Goal: Information Seeking & Learning: Compare options

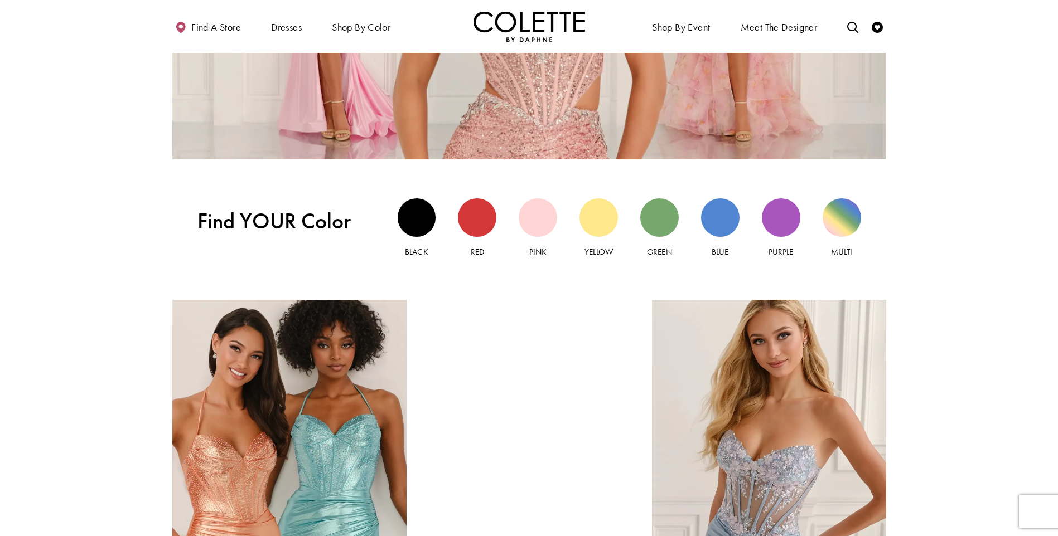
scroll to position [1115, 0]
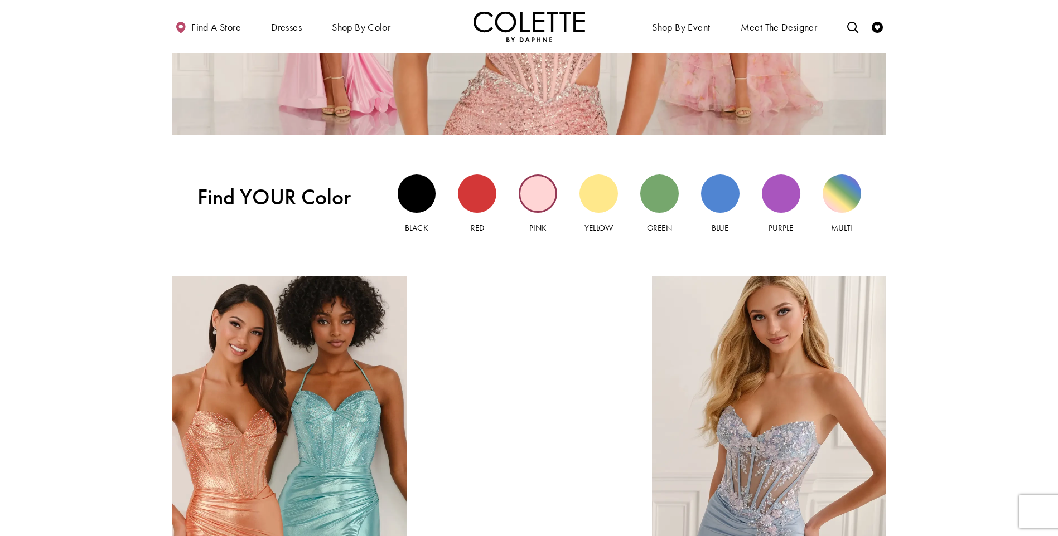
click at [541, 198] on div "Pink view" at bounding box center [538, 194] width 38 height 38
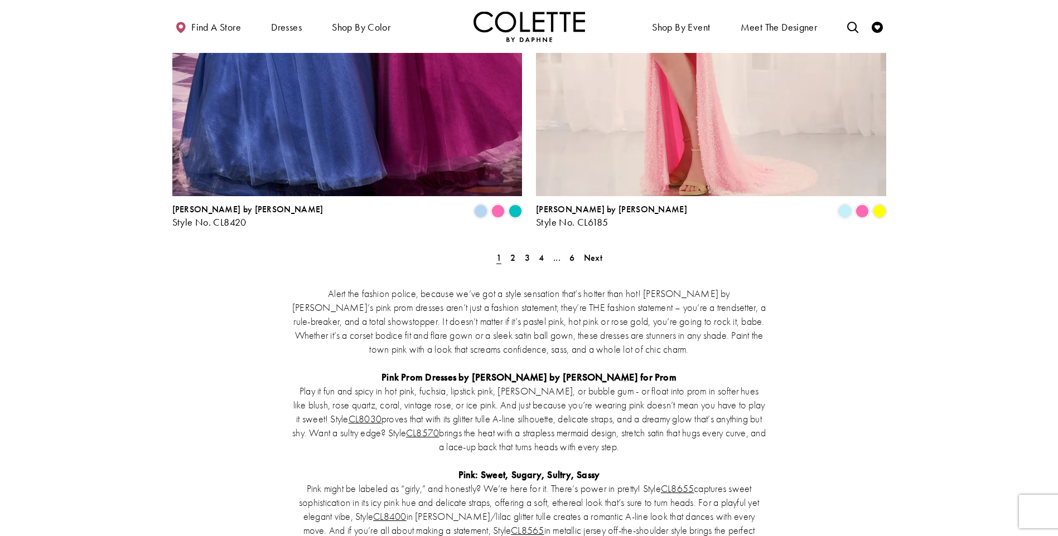
scroll to position [2007, 0]
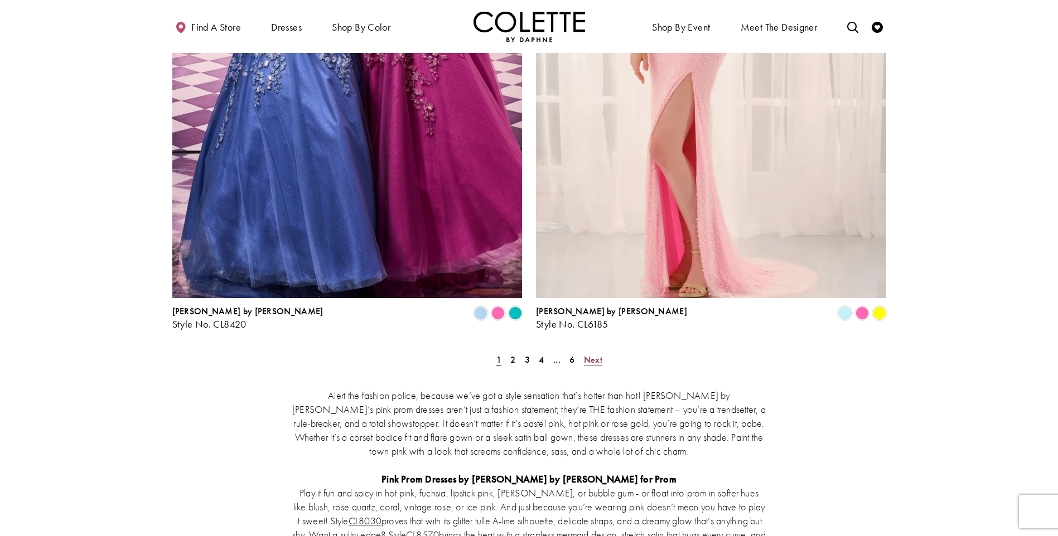
click at [600, 354] on span "Next" at bounding box center [593, 360] width 18 height 12
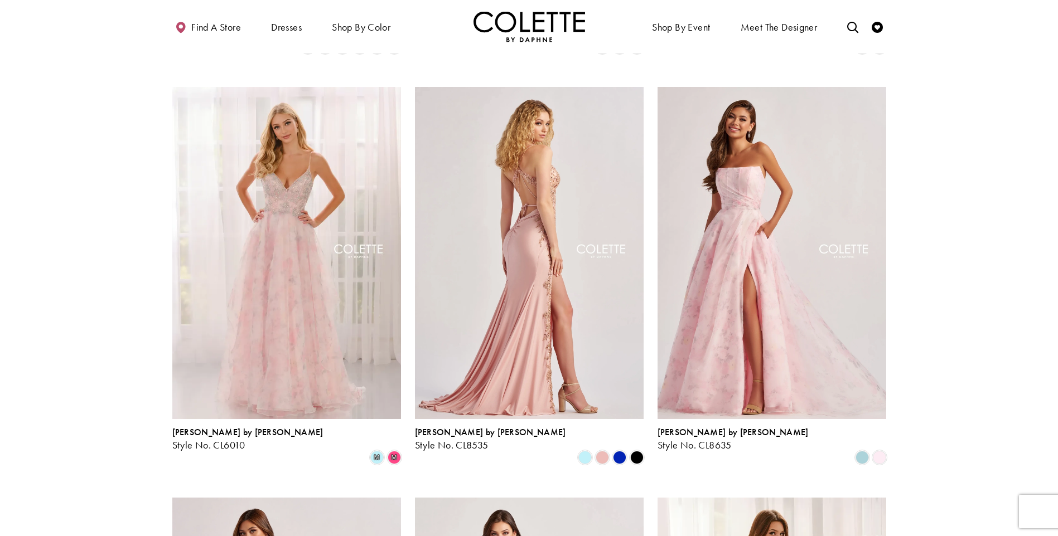
scroll to position [897, 0]
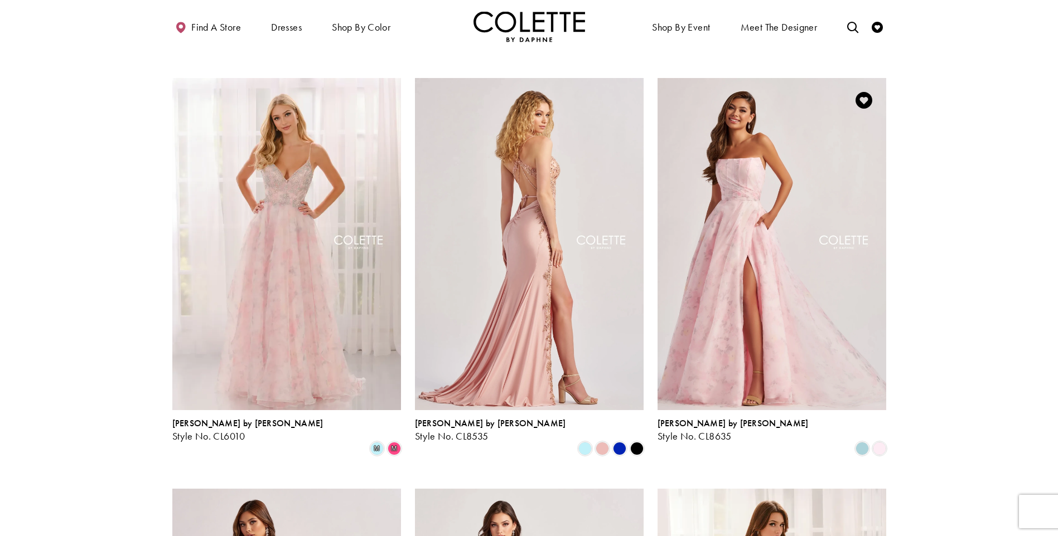
click at [745, 225] on img "Visit Colette by Daphne Style No. CL8635 Page" at bounding box center [771, 244] width 229 height 332
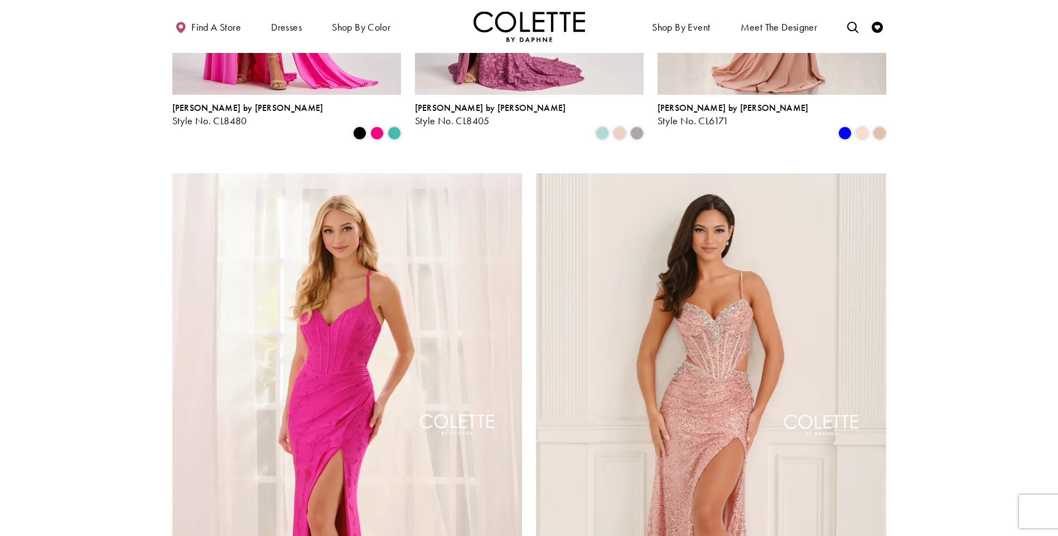
scroll to position [1900, 0]
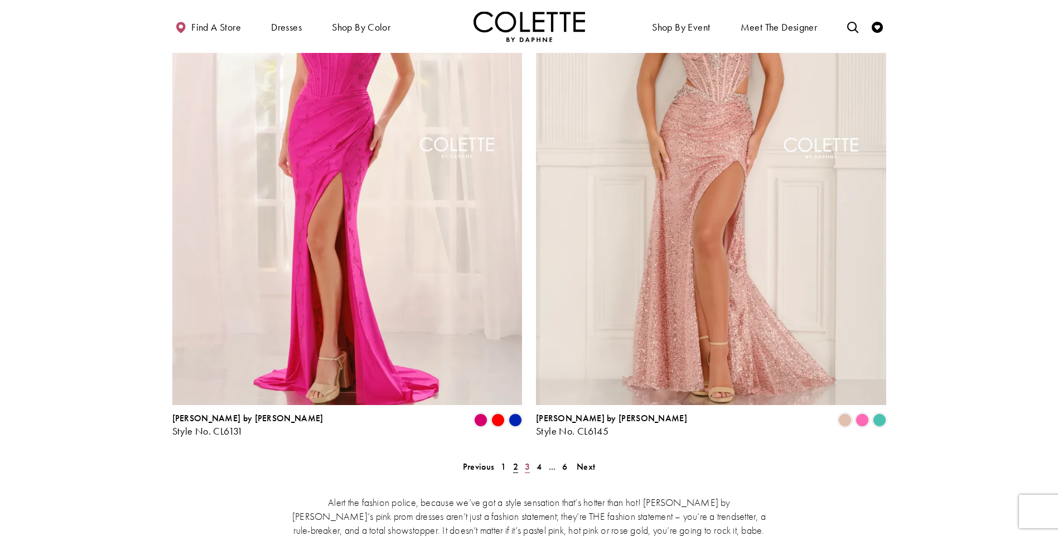
click at [527, 461] on span "3" at bounding box center [527, 467] width 5 height 12
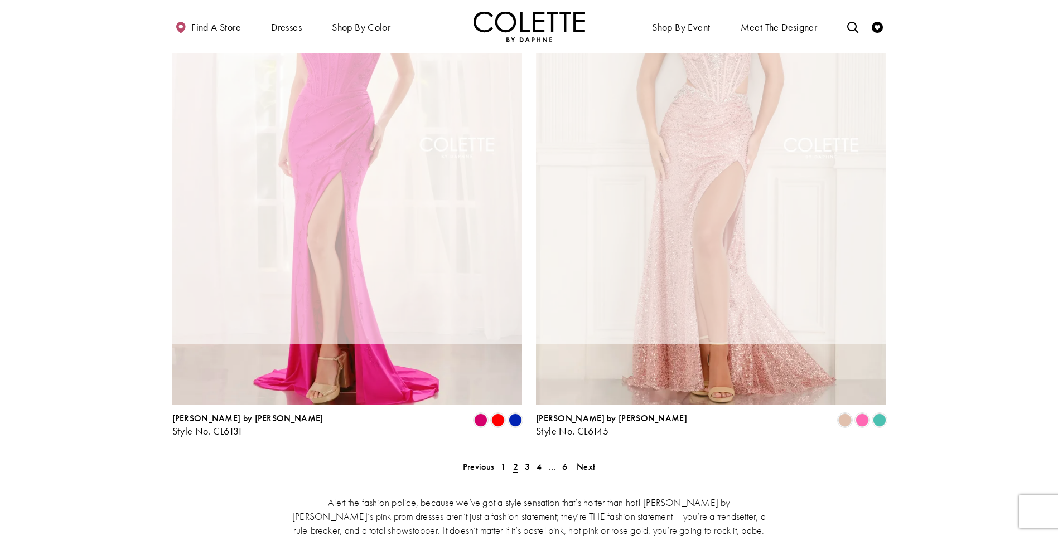
scroll to position [60, 0]
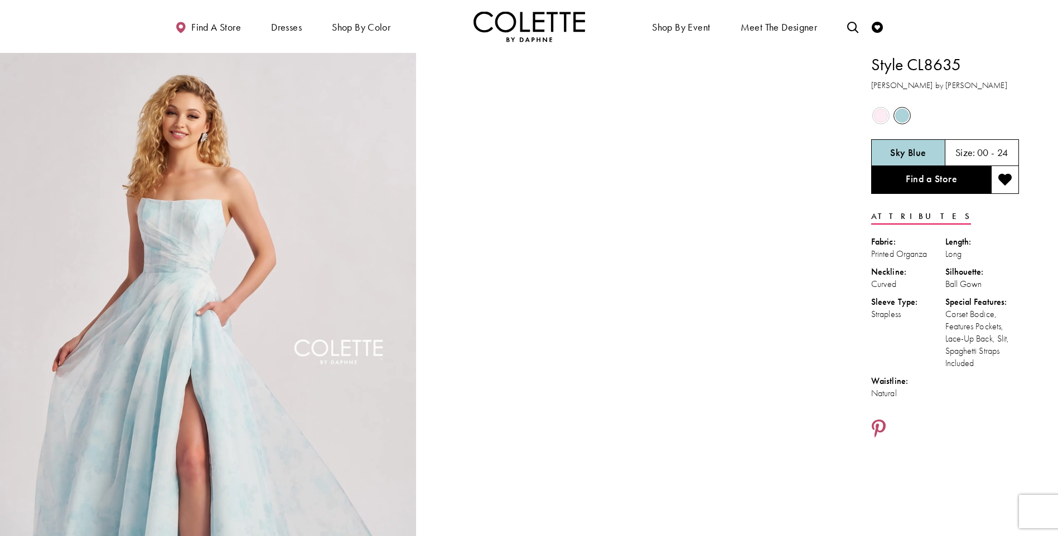
drag, startPoint x: 872, startPoint y: 70, endPoint x: 941, endPoint y: 92, distance: 72.7
click at [941, 92] on div "Style CL8635 Colette by Daphne" at bounding box center [945, 72] width 148 height 39
drag, startPoint x: 941, startPoint y: 92, endPoint x: 924, endPoint y: 84, distance: 18.5
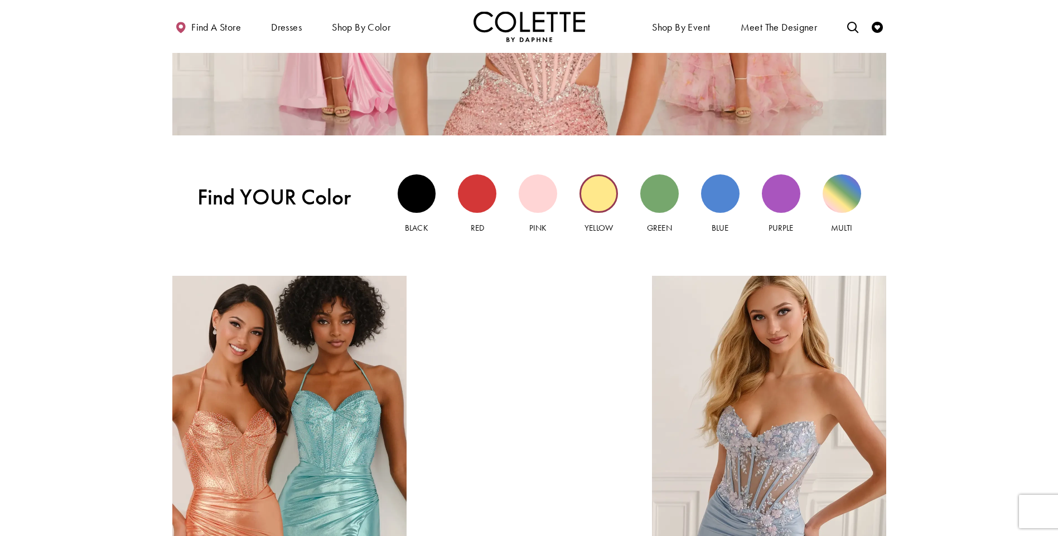
click at [598, 195] on div "Yellow view" at bounding box center [598, 194] width 38 height 38
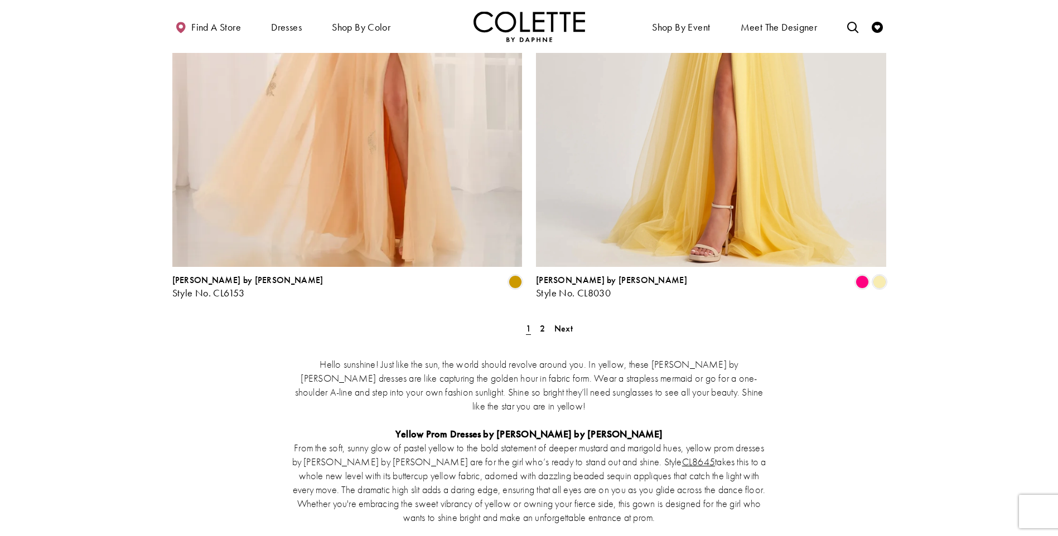
scroll to position [2063, 0]
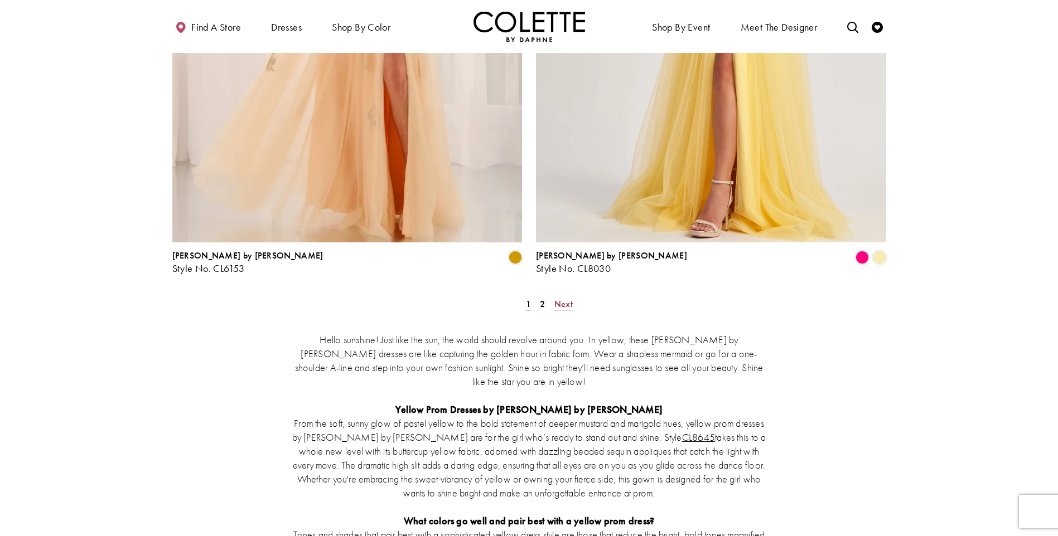
click at [564, 298] on span "Next" at bounding box center [563, 304] width 18 height 12
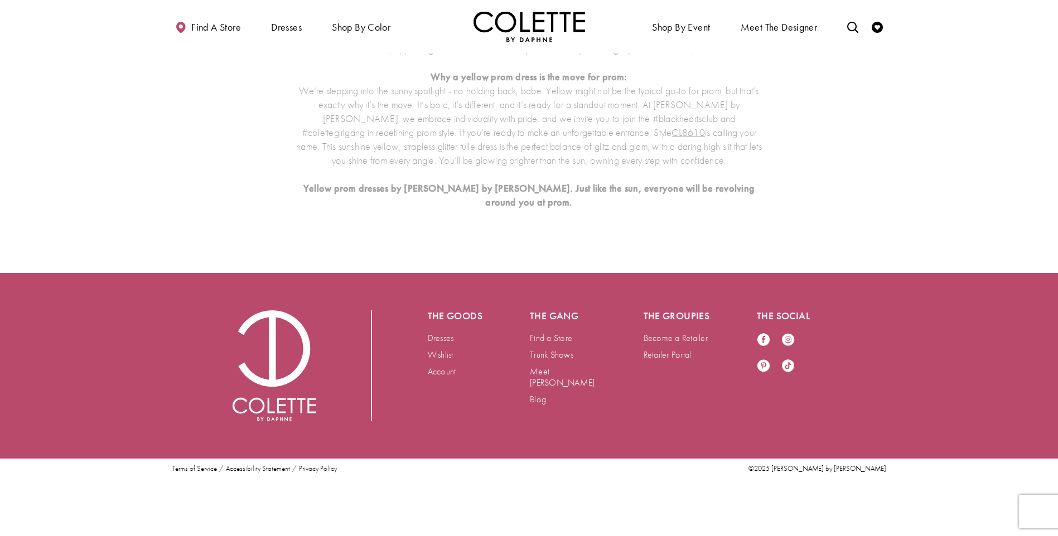
scroll to position [60, 0]
